Goal: Information Seeking & Learning: Learn about a topic

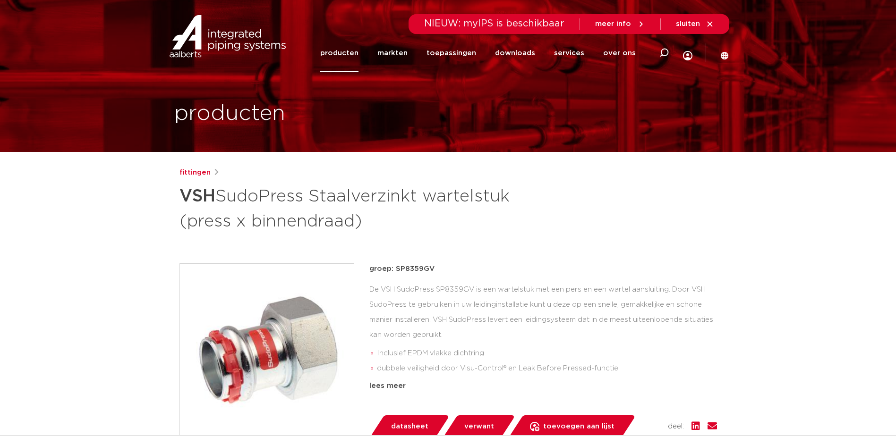
click at [353, 56] on link "producten" at bounding box center [339, 53] width 38 height 38
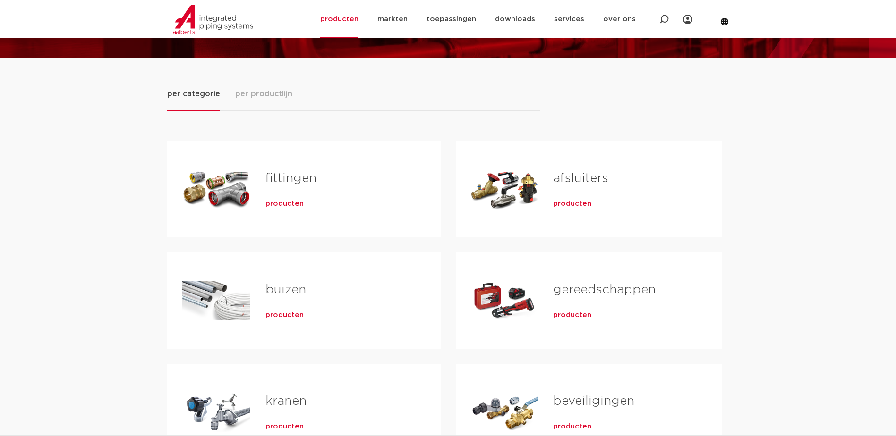
click at [576, 316] on span "producten" at bounding box center [572, 315] width 38 height 9
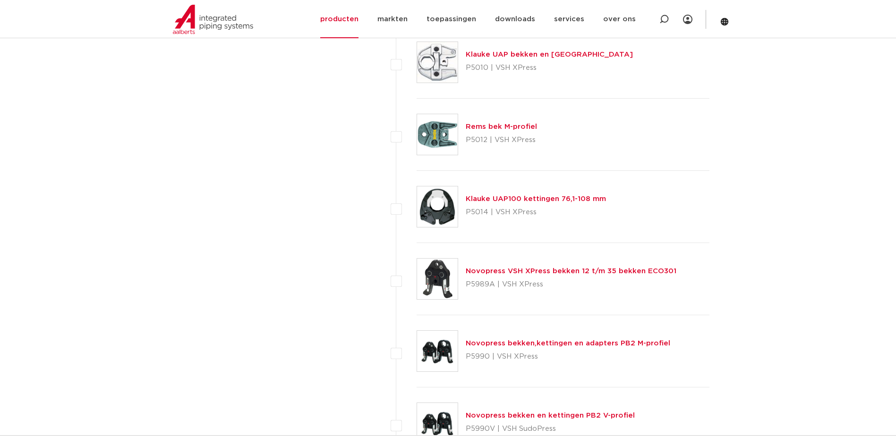
scroll to position [2597, 0]
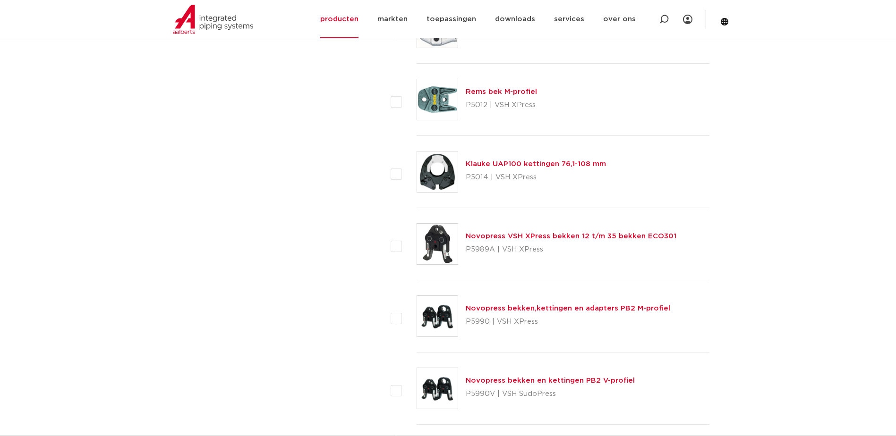
click at [508, 309] on link "Novopress bekken,kettingen en adapters PB2 M-profiel" at bounding box center [568, 308] width 204 height 7
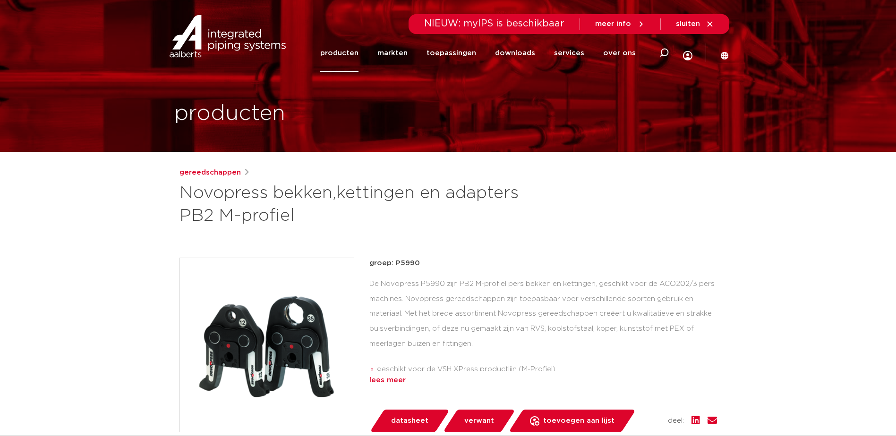
click at [397, 382] on div "lees meer" at bounding box center [543, 380] width 348 height 11
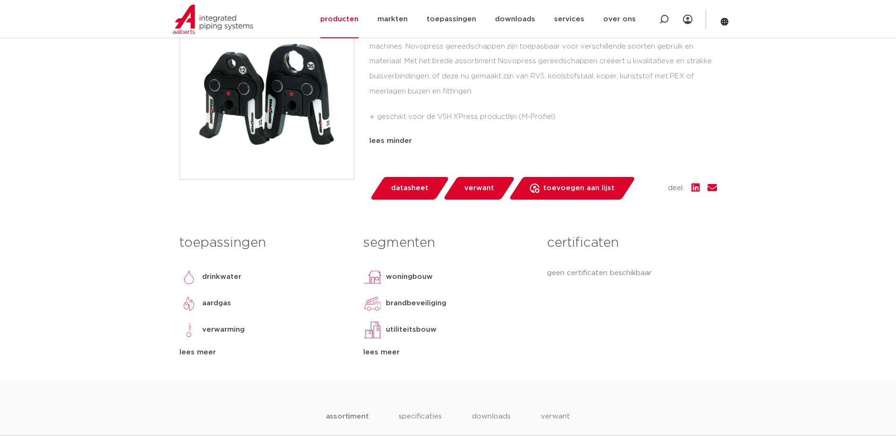
scroll to position [189, 0]
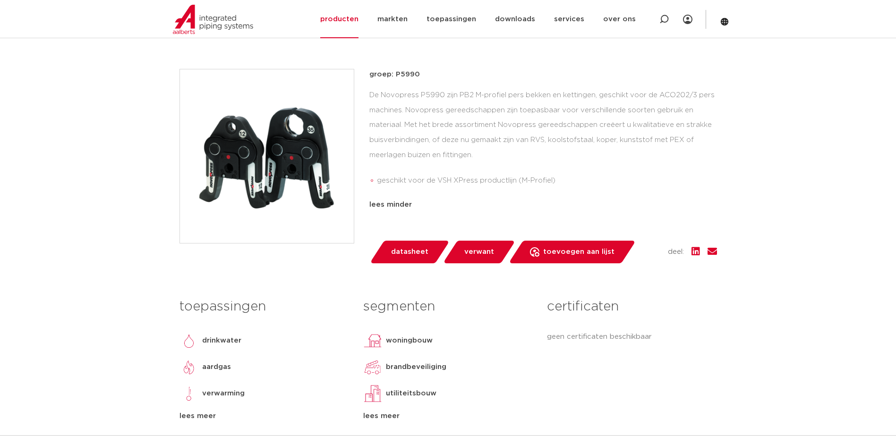
click at [402, 257] on span "datasheet" at bounding box center [409, 252] width 37 height 15
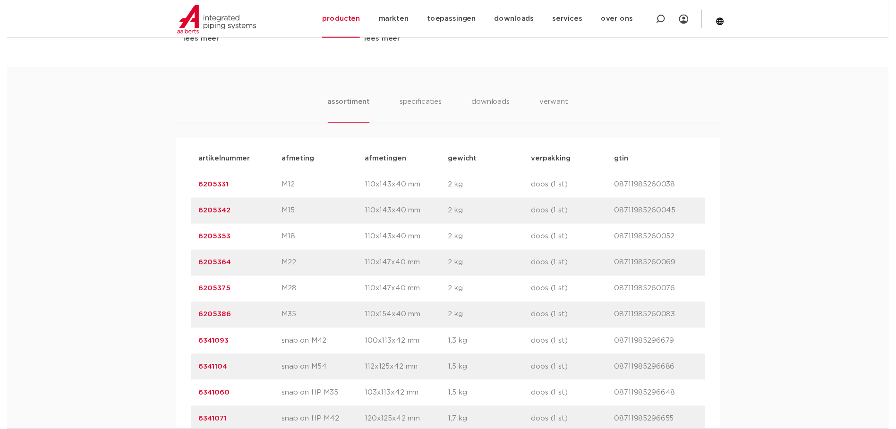
scroll to position [585, 0]
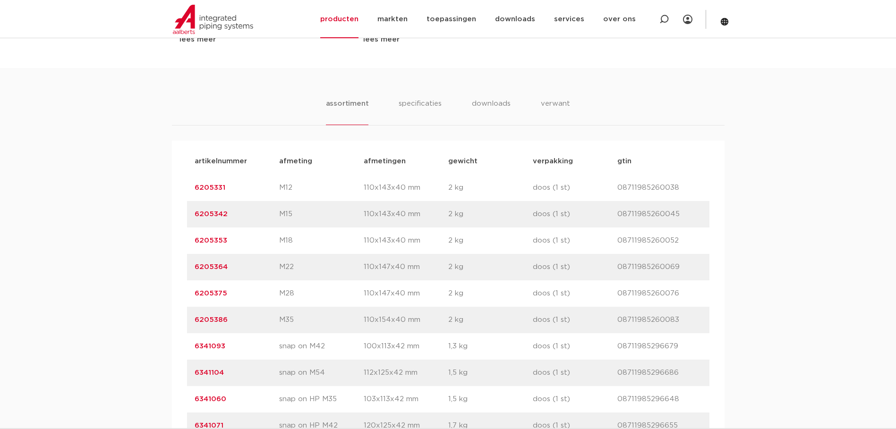
click at [210, 321] on link "6205386" at bounding box center [211, 319] width 33 height 7
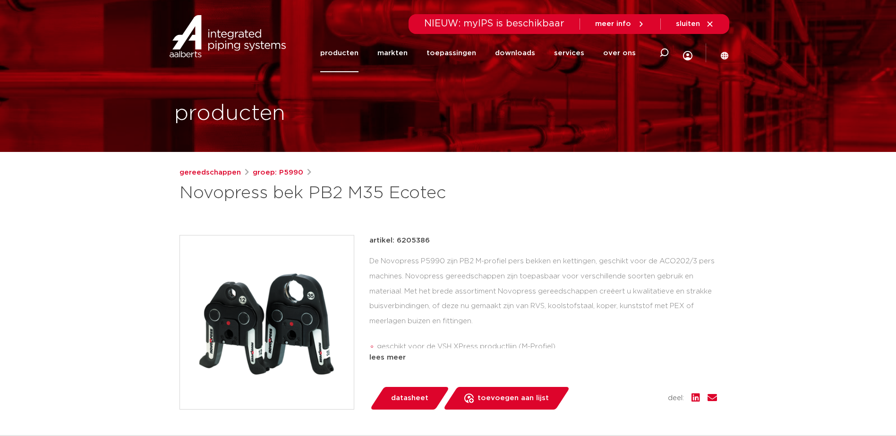
drag, startPoint x: 0, startPoint y: 0, endPoint x: 410, endPoint y: 245, distance: 477.5
click at [409, 246] on div "artikel: 6205386 De Novopress P5990 zijn PB2 M-profiel pers bekken en kettingen…" at bounding box center [543, 299] width 348 height 128
click at [411, 242] on p "artikel: 6205386" at bounding box center [399, 240] width 60 height 11
copy p "6205386"
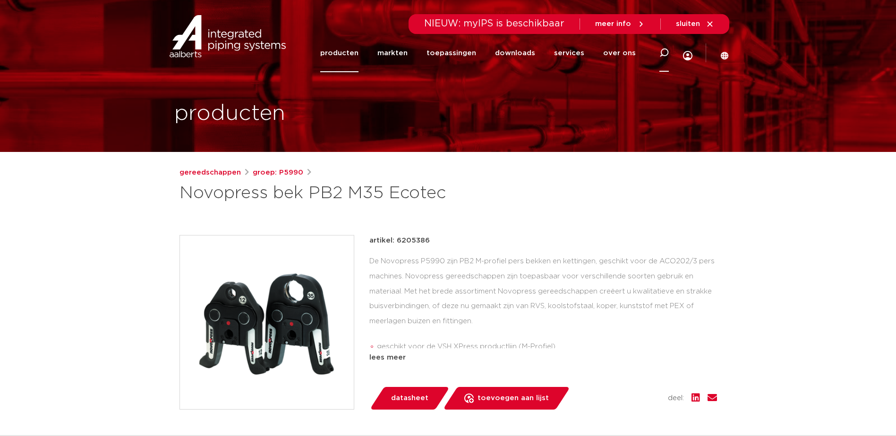
click at [661, 51] on icon at bounding box center [663, 52] width 9 height 9
paste input "6207951"
type input "6207951"
click button "Zoeken" at bounding box center [0, 0] width 0 height 0
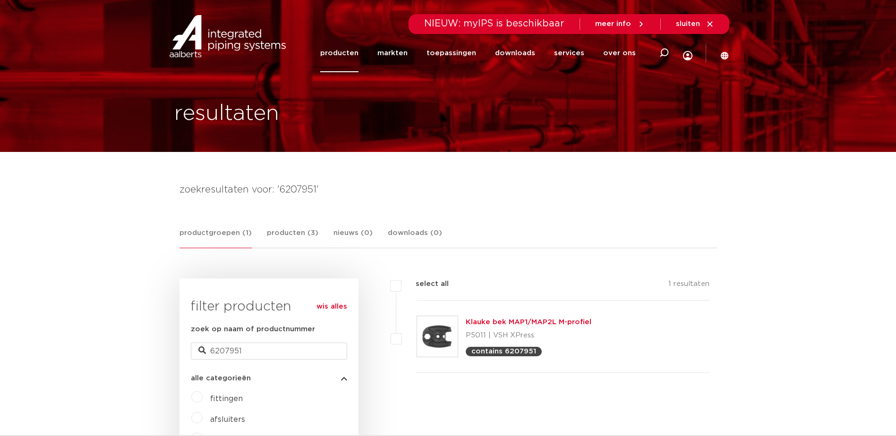
click at [507, 322] on link "Klauke bek MAP1/MAP2L M-profiel" at bounding box center [529, 322] width 126 height 7
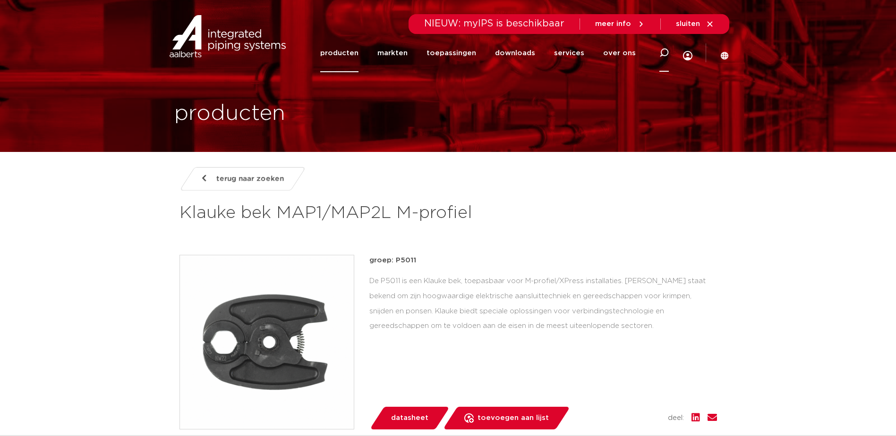
click at [659, 51] on icon at bounding box center [663, 52] width 9 height 9
paste input "6205342"
type input "6205342"
click button "Zoeken" at bounding box center [0, 0] width 0 height 0
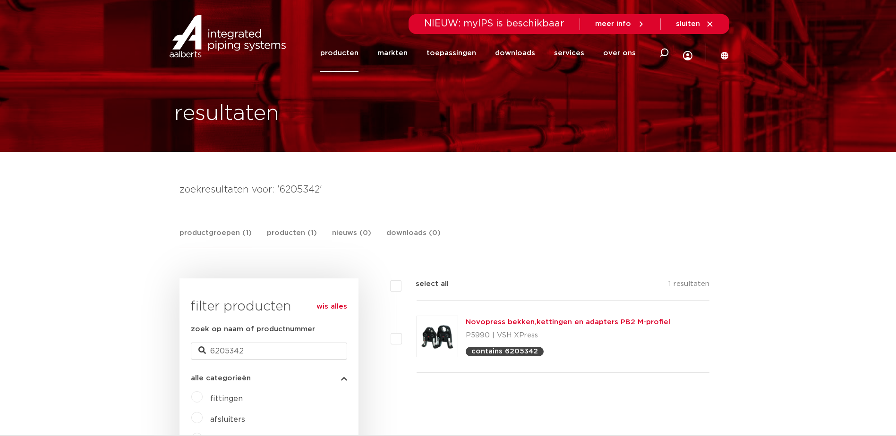
click at [505, 319] on link "Novopress bekken,kettingen en adapters PB2 M-profiel" at bounding box center [568, 322] width 204 height 7
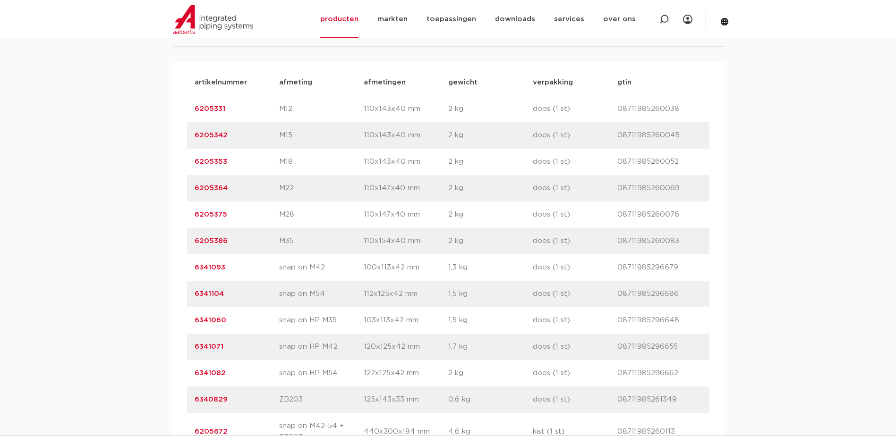
scroll to position [661, 0]
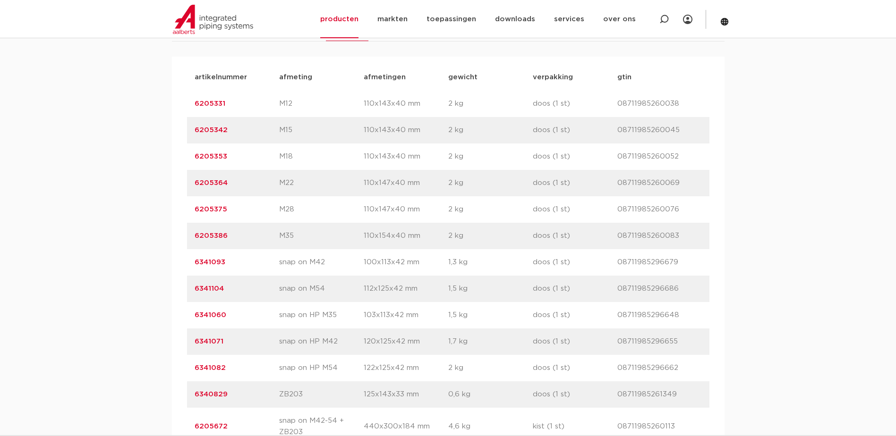
click at [208, 234] on link "6205386" at bounding box center [211, 235] width 33 height 7
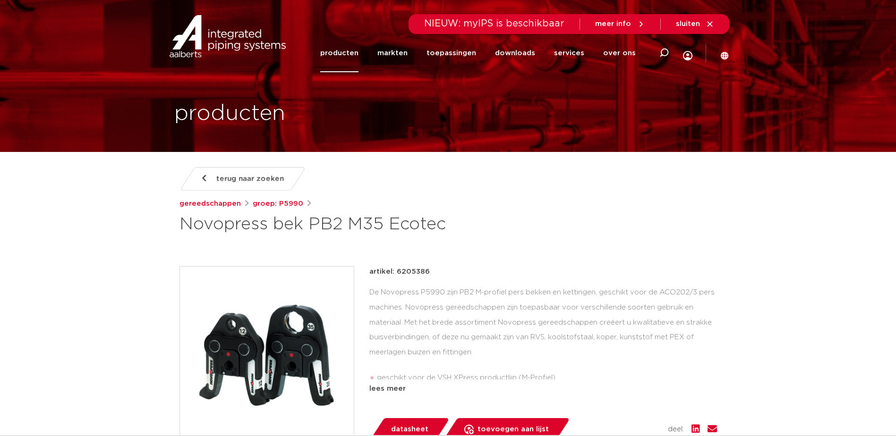
click at [407, 270] on p "artikel: 6205386" at bounding box center [399, 271] width 60 height 11
copy p "6205386"
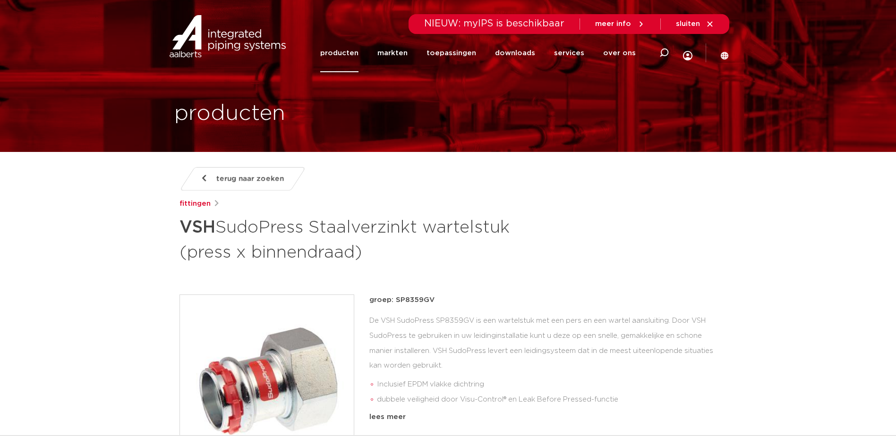
click at [349, 51] on link "producten" at bounding box center [339, 53] width 38 height 38
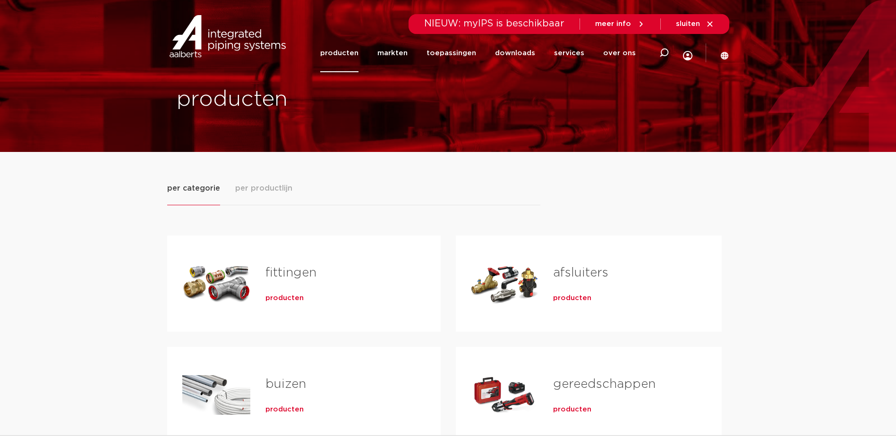
click at [530, 390] on div "Tabs. Open items met enter of spatie, sluit af met escape en navigeer met de pi…" at bounding box center [505, 395] width 68 height 66
click at [569, 407] on span "producten" at bounding box center [572, 409] width 38 height 9
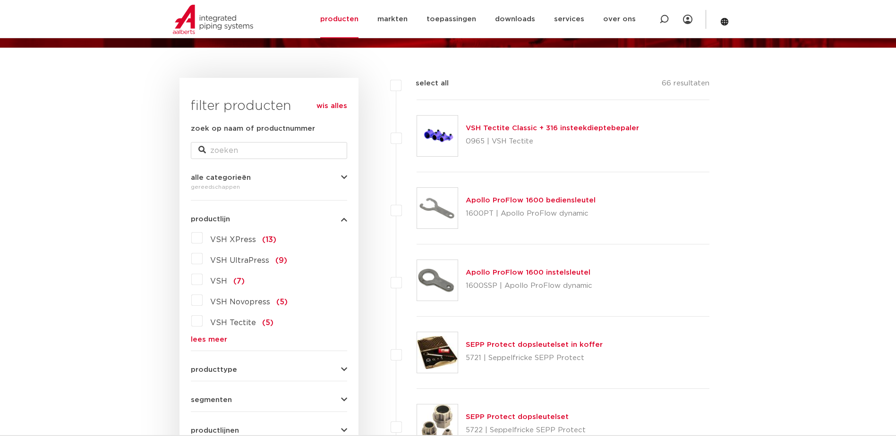
scroll to position [94, 0]
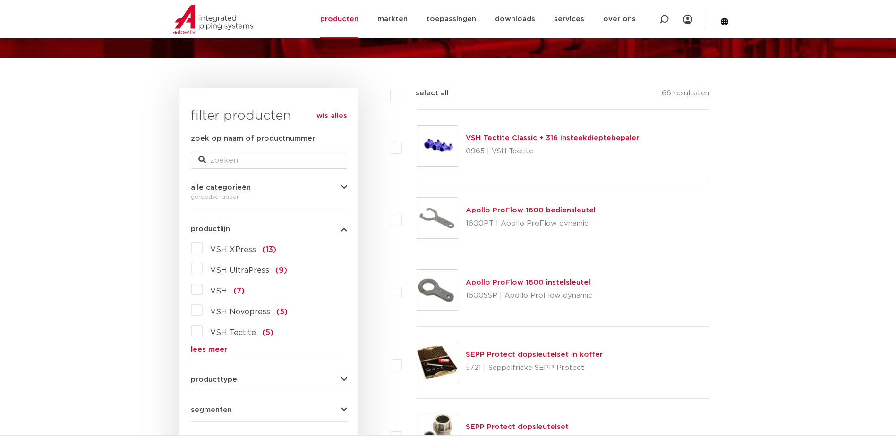
click at [203, 252] on label "VSH XPress (13)" at bounding box center [240, 247] width 74 height 15
click at [0, 0] on input "VSH XPress (13)" at bounding box center [0, 0] width 0 height 0
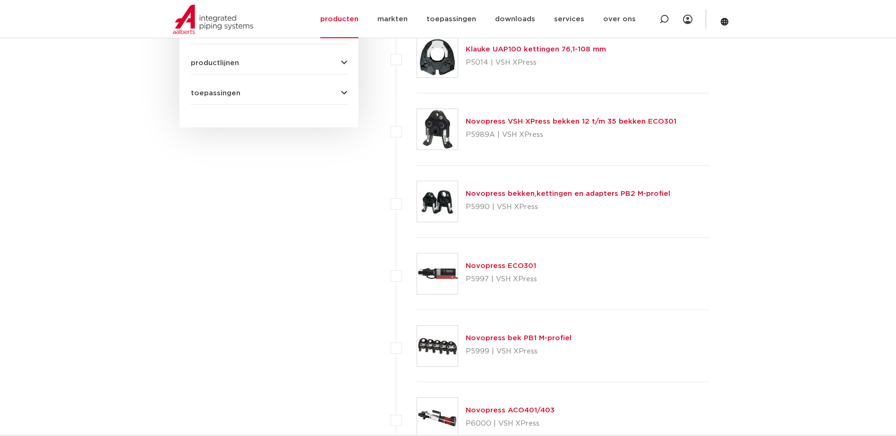
scroll to position [519, 0]
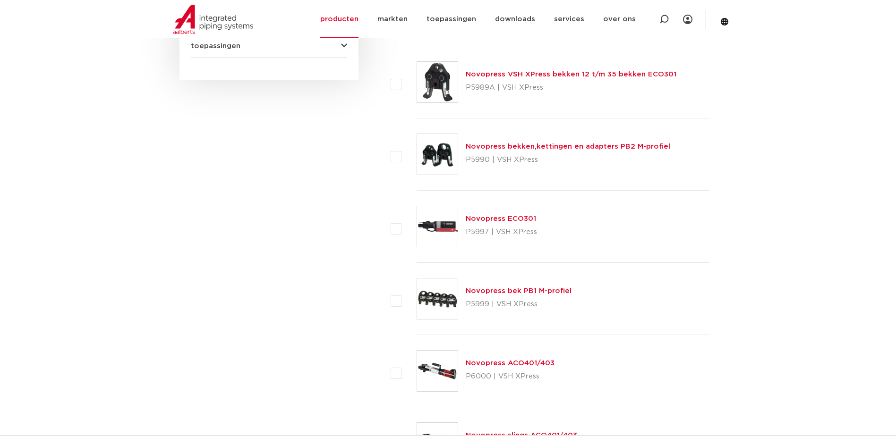
click at [483, 222] on link "Novopress ECO301" at bounding box center [501, 218] width 70 height 7
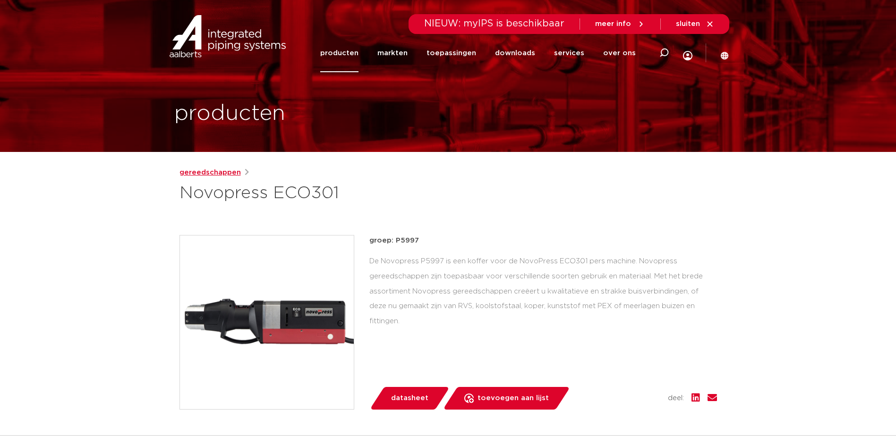
click at [205, 175] on link "gereedschappen" at bounding box center [209, 172] width 61 height 11
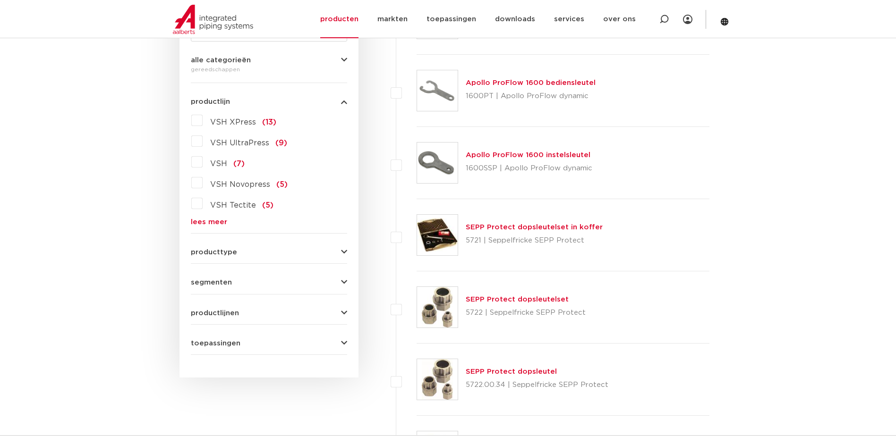
scroll to position [142, 0]
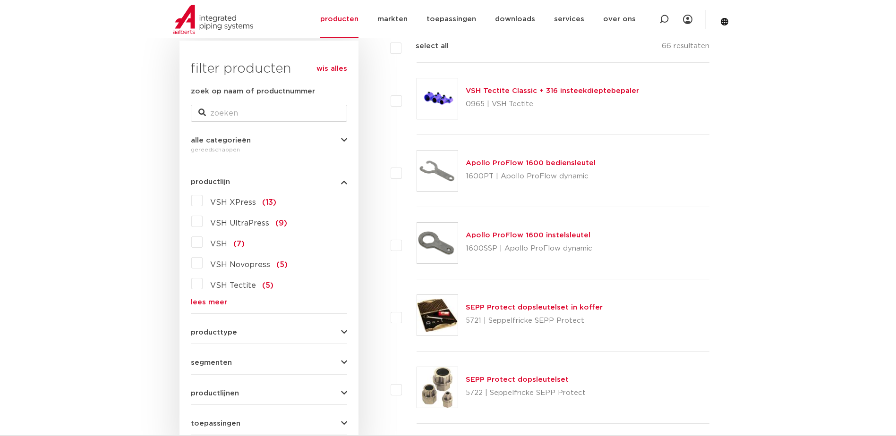
click at [203, 200] on label "VSH XPress (13)" at bounding box center [240, 200] width 74 height 15
click at [0, 0] on input "VSH XPress (13)" at bounding box center [0, 0] width 0 height 0
